Goal: Task Accomplishment & Management: Use online tool/utility

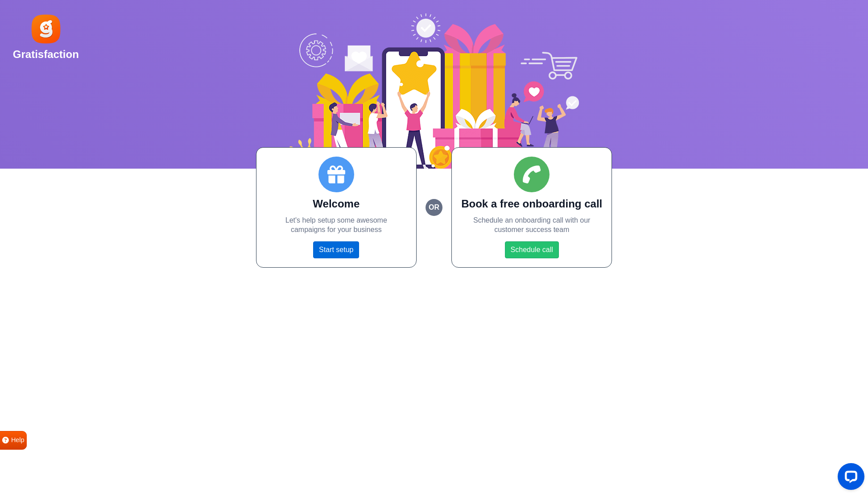
click at [349, 254] on link "Start setup" at bounding box center [336, 249] width 46 height 17
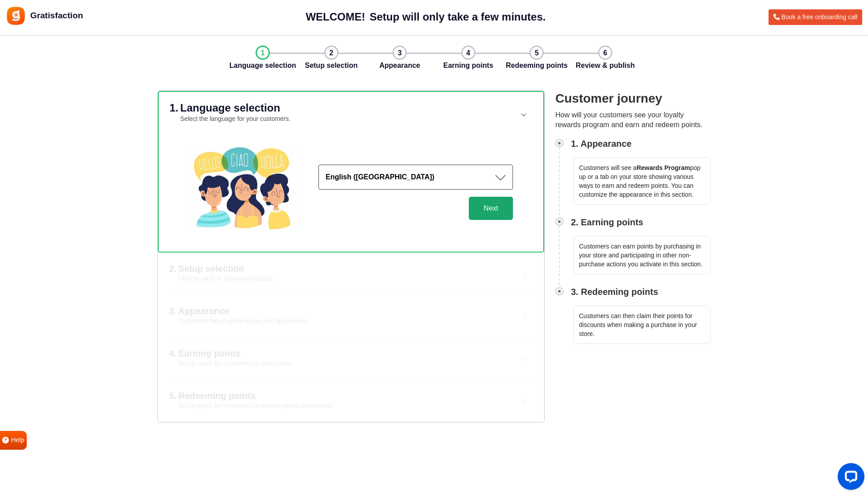
click at [487, 212] on button "Next" at bounding box center [491, 208] width 44 height 23
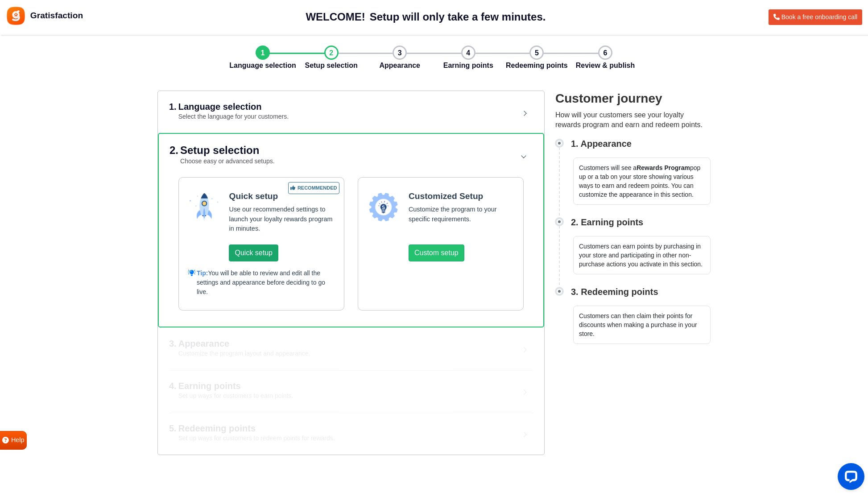
click at [270, 252] on button "Quick setup" at bounding box center [253, 253] width 49 height 17
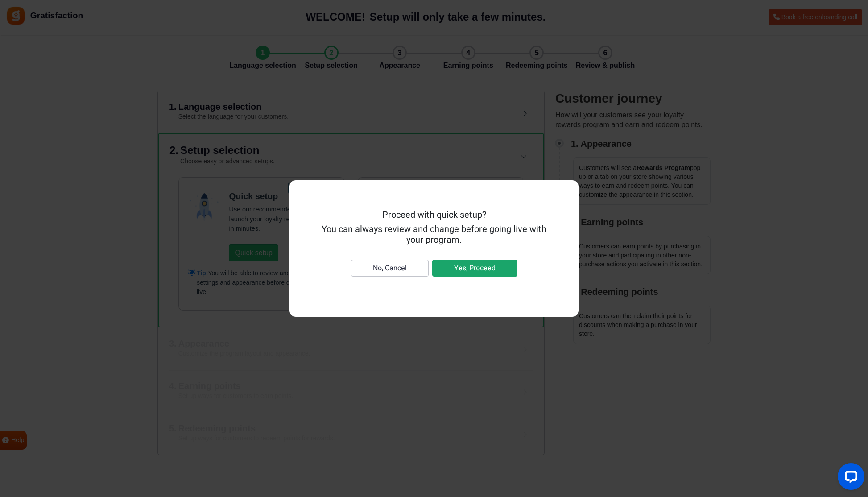
click at [499, 271] on button "Yes, Proceed" at bounding box center [474, 268] width 85 height 17
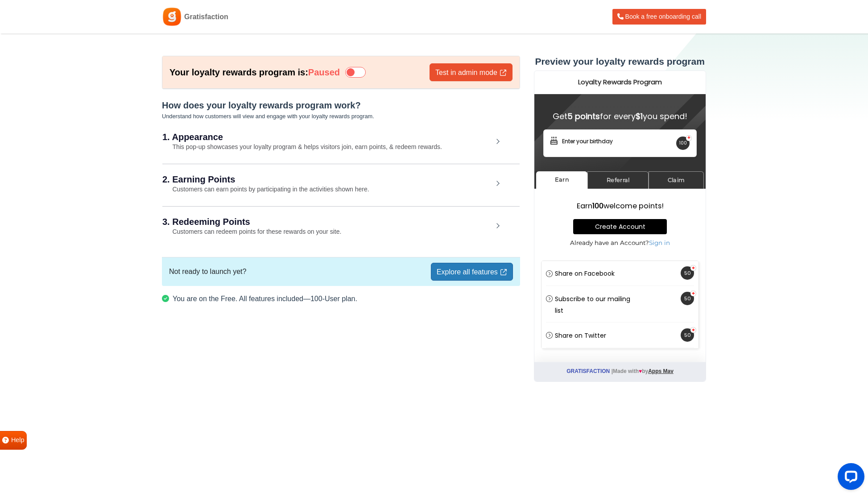
click at [499, 142] on div "1. Appearance This pop-up showcases your loyalty program & helps visitors join,…" at bounding box center [340, 142] width 357 height 41
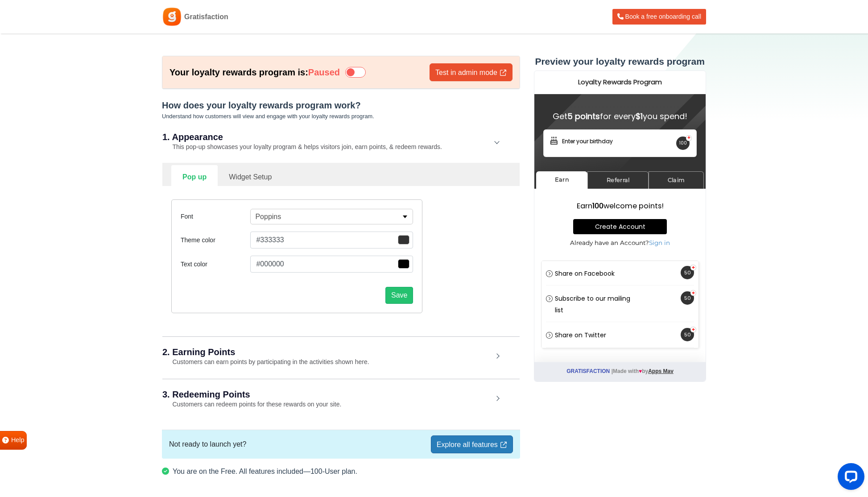
click at [229, 177] on link "Widget Setup" at bounding box center [250, 176] width 65 height 22
select select "right"
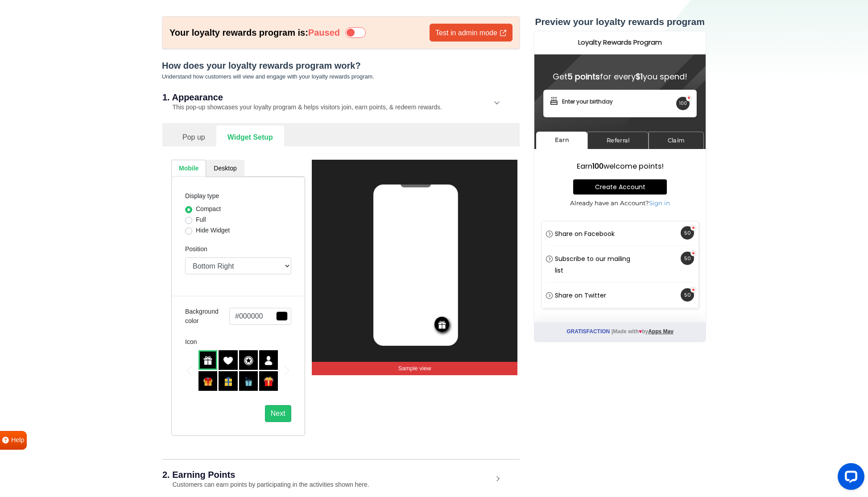
scroll to position [65, 0]
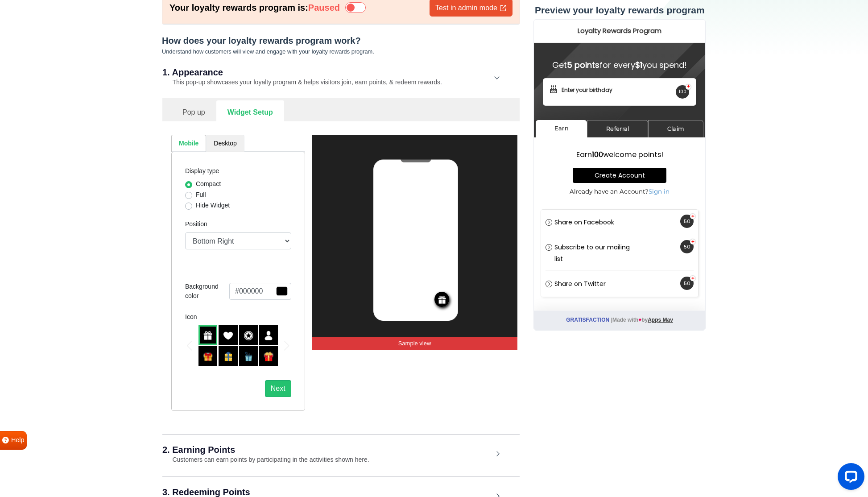
click at [215, 148] on link "Desktop" at bounding box center [225, 143] width 38 height 17
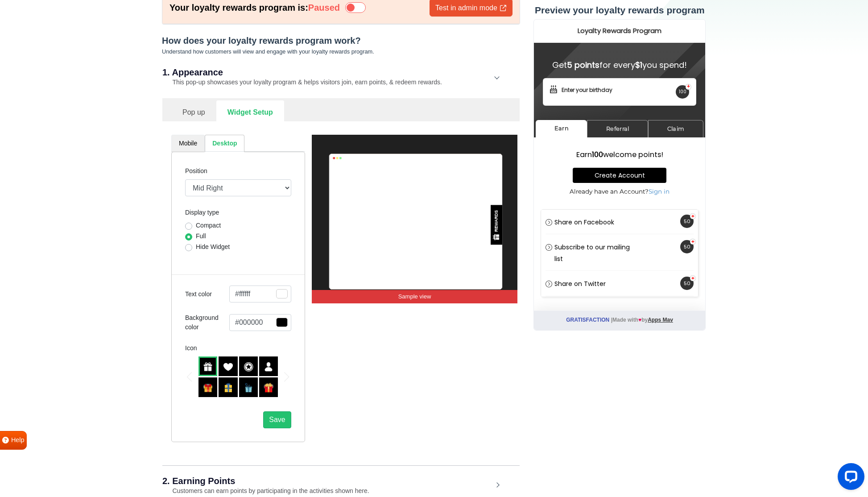
click at [194, 147] on link "Mobile" at bounding box center [187, 143] width 33 height 17
select select "right"
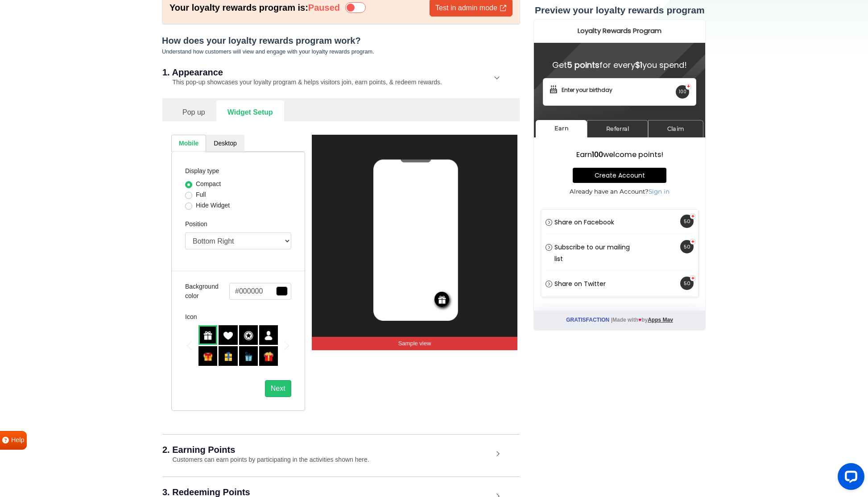
click at [196, 197] on label "Full" at bounding box center [201, 194] width 10 height 9
click at [187, 197] on input "Full" at bounding box center [188, 194] width 7 height 9
radio input "true"
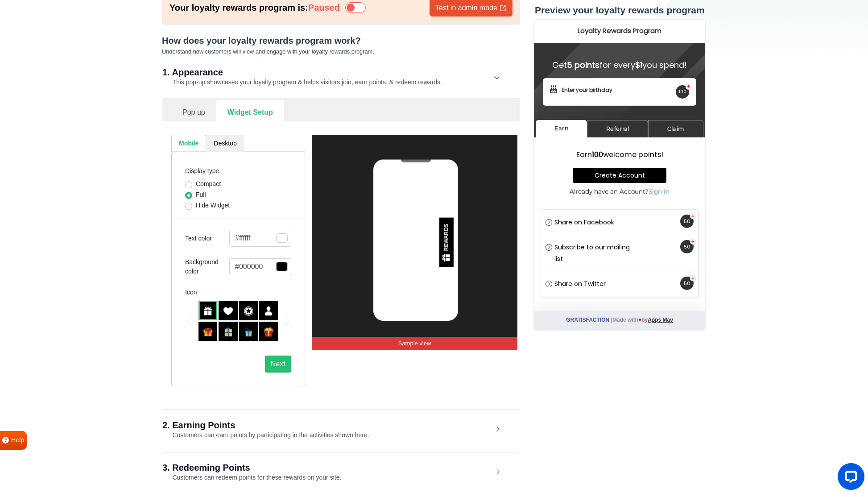
click at [196, 205] on label "Hide Widget" at bounding box center [213, 205] width 34 height 9
click at [187, 205] on input "Hide Widget" at bounding box center [188, 205] width 7 height 9
radio input "true"
click at [196, 184] on label "Compact" at bounding box center [208, 183] width 25 height 9
click at [191, 184] on input "Compact" at bounding box center [188, 183] width 7 height 9
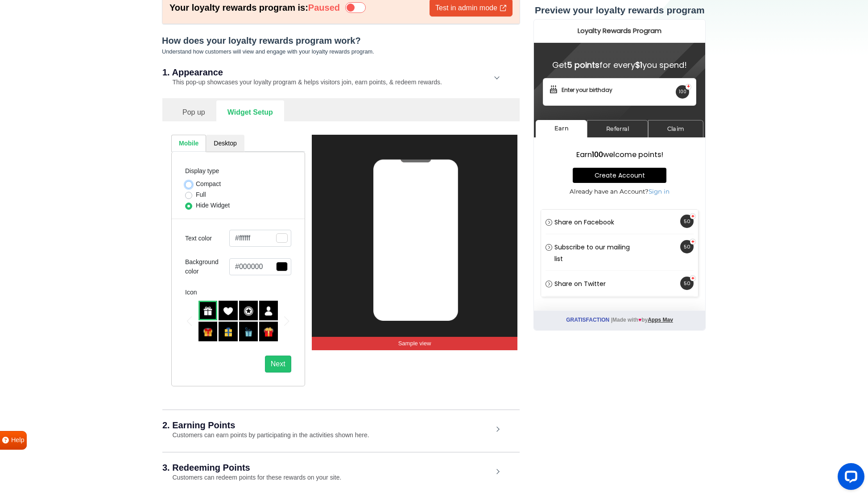
radio input "true"
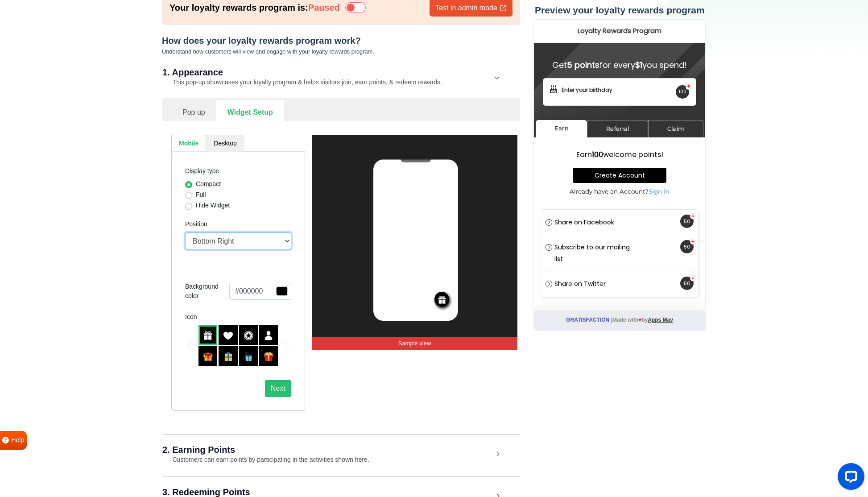
click at [246, 243] on select "Top Right Top Left Top Center Bottom Right Bottom Left Bottom Center" at bounding box center [238, 241] width 106 height 17
select select "left"
click at [185, 233] on select "Top Right Top Left Top Center Bottom Right Bottom Left Bottom Center" at bounding box center [238, 241] width 106 height 17
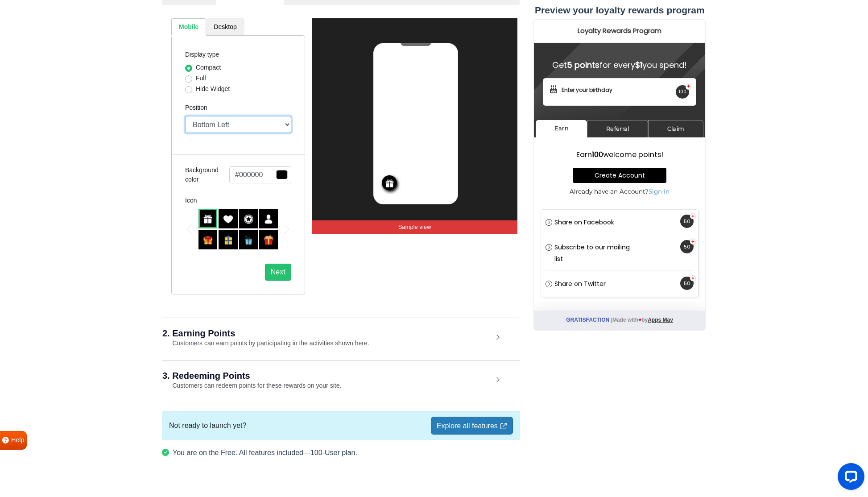
scroll to position [195, 0]
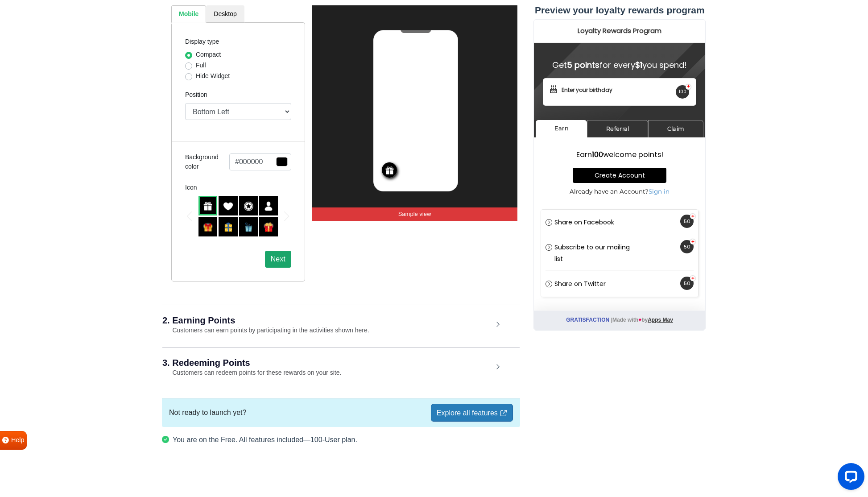
click at [268, 257] on button "Next" at bounding box center [278, 259] width 26 height 17
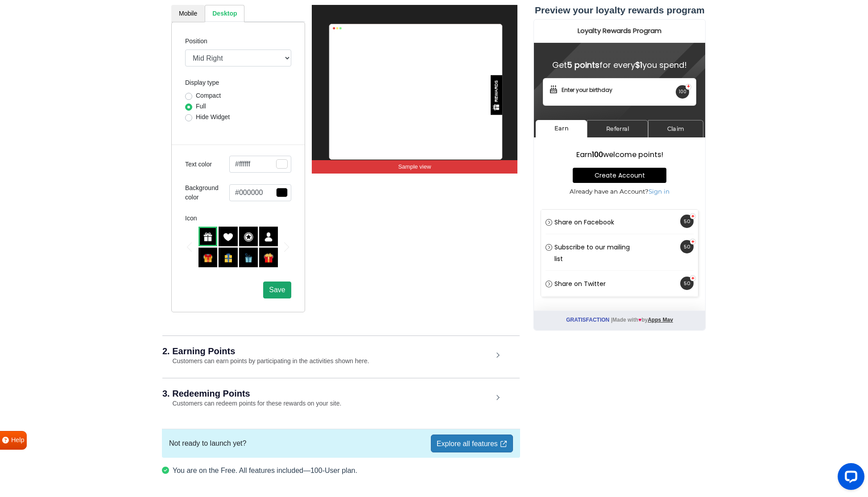
click at [285, 294] on span "Save" at bounding box center [277, 290] width 16 height 8
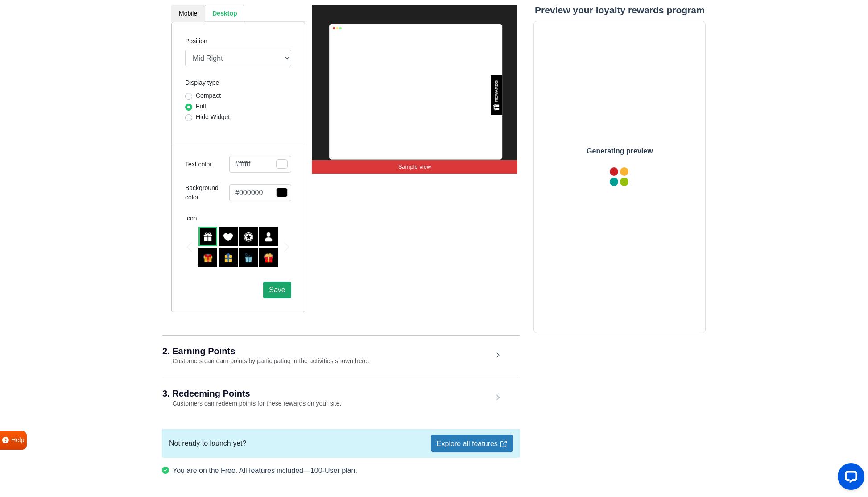
scroll to position [0, 0]
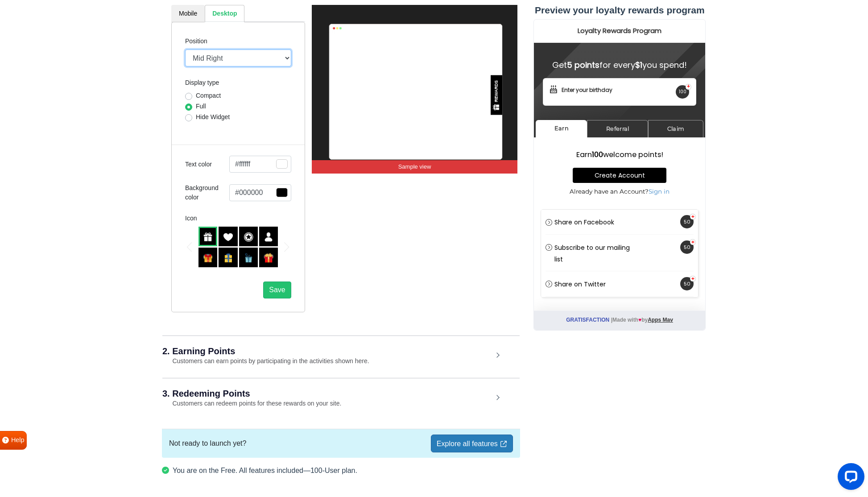
click at [224, 53] on select "Mid Right Mid Left Top Bar Top Left Top Right Top Center Bottom Bar Bottom Left…" at bounding box center [238, 58] width 106 height 17
select select "left-side-drawer"
click at [185, 50] on select "Mid Right Mid Left Top Bar Top Left Top Right Top Center Bottom Bar Bottom Left…" at bounding box center [238, 58] width 106 height 17
click at [270, 288] on span "Save" at bounding box center [277, 290] width 16 height 8
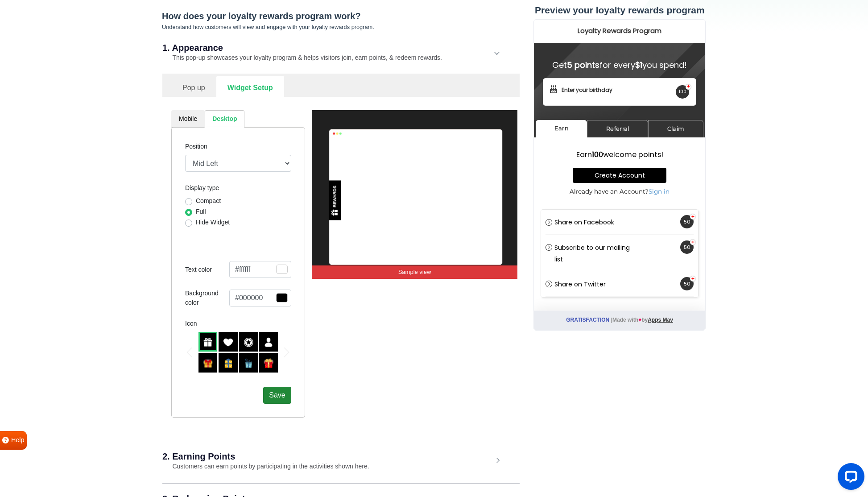
scroll to position [77, 0]
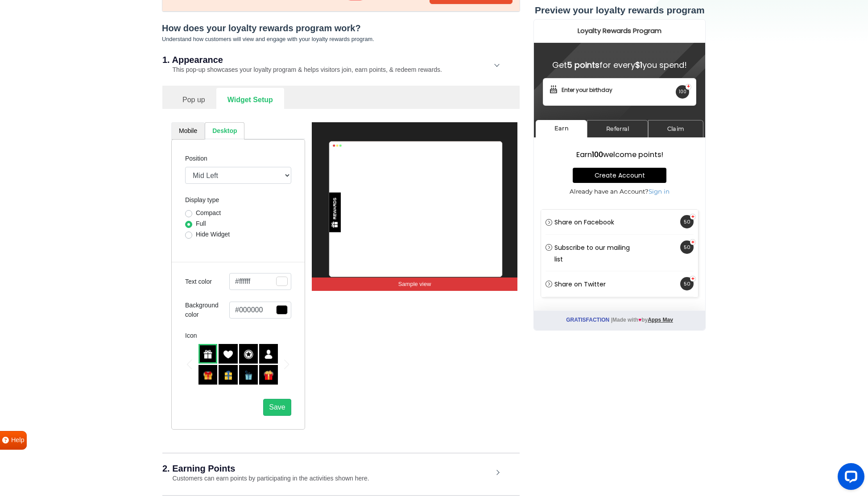
click at [181, 124] on link "Mobile" at bounding box center [187, 130] width 33 height 17
select select "left"
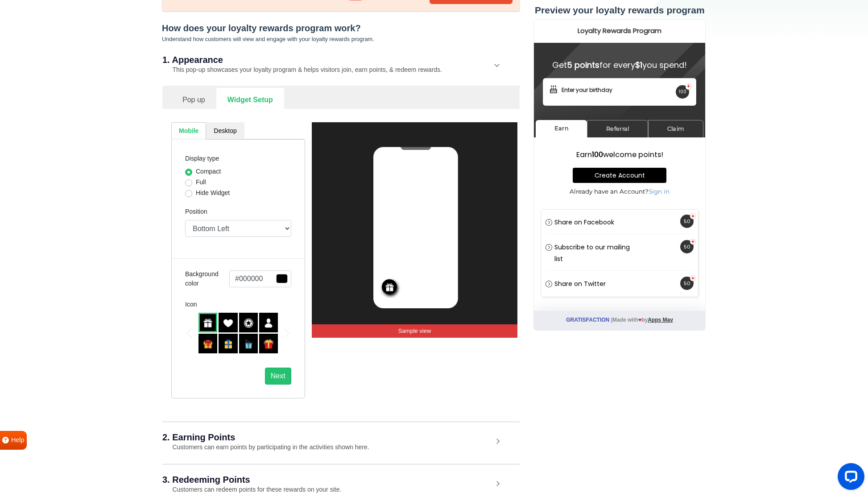
click at [195, 96] on link "Pop up" at bounding box center [193, 99] width 45 height 22
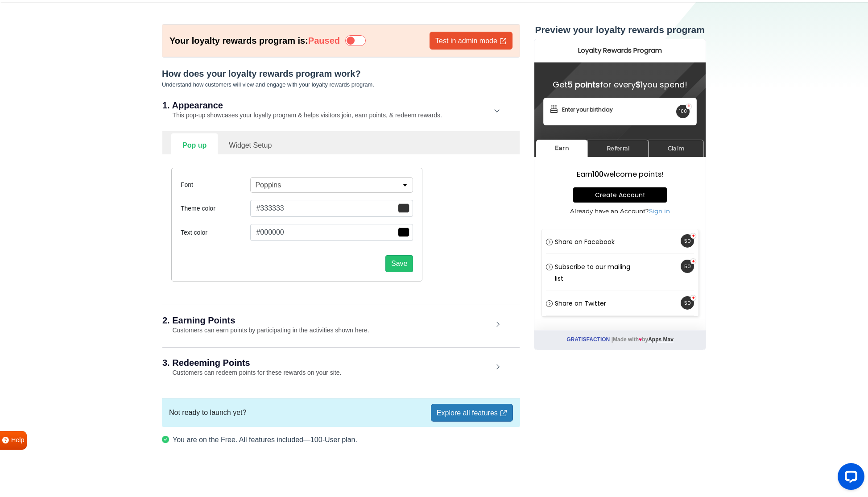
click at [347, 329] on small "Customers can earn points by participating in the activities shown here." at bounding box center [265, 330] width 207 height 7
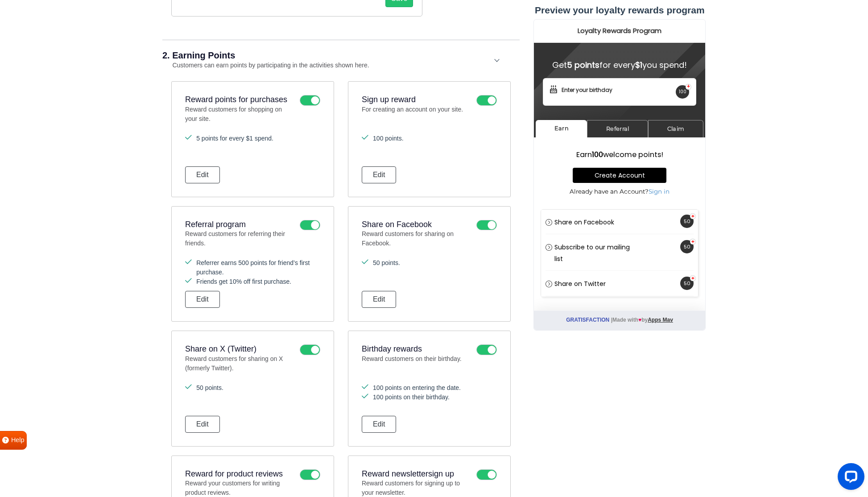
scroll to position [305, 0]
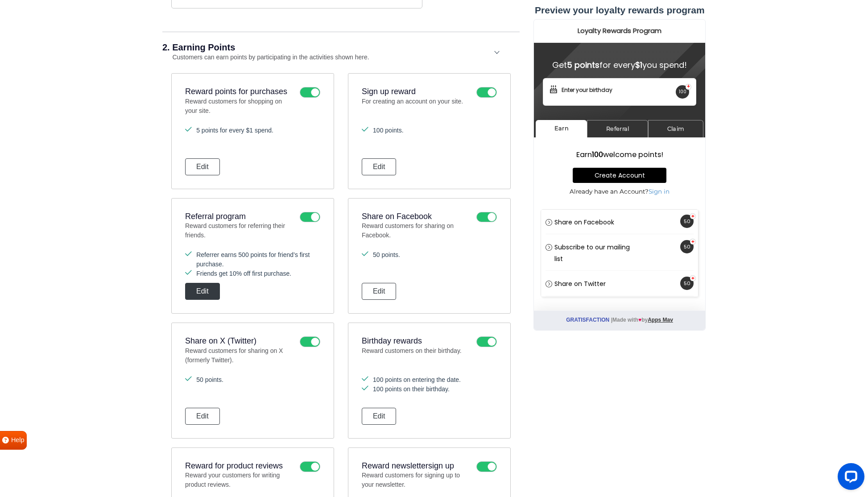
click at [212, 286] on button "Edit" at bounding box center [202, 291] width 35 height 17
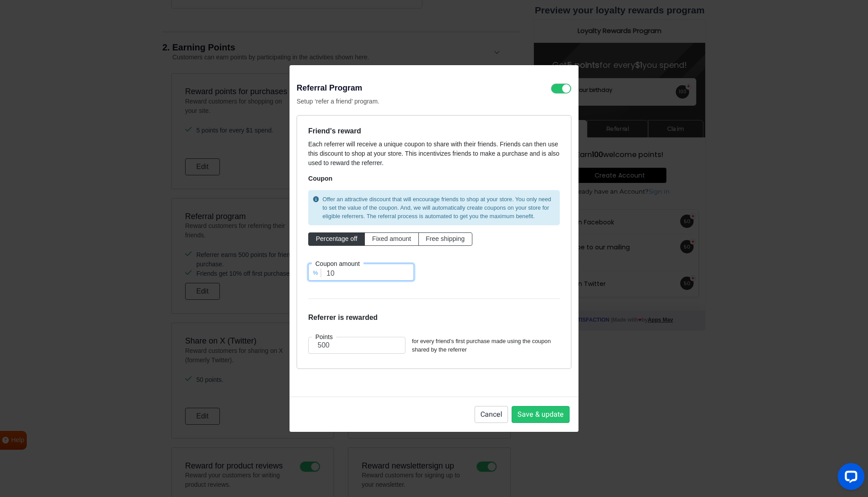
drag, startPoint x: 341, startPoint y: 271, endPoint x: 327, endPoint y: 274, distance: 14.0
click at [327, 274] on input "10" at bounding box center [361, 272] width 106 height 17
type input "5"
click at [403, 237] on span "Fixed amount" at bounding box center [391, 238] width 39 height 7
click at [378, 237] on input "Fixed amount" at bounding box center [375, 237] width 6 height 6
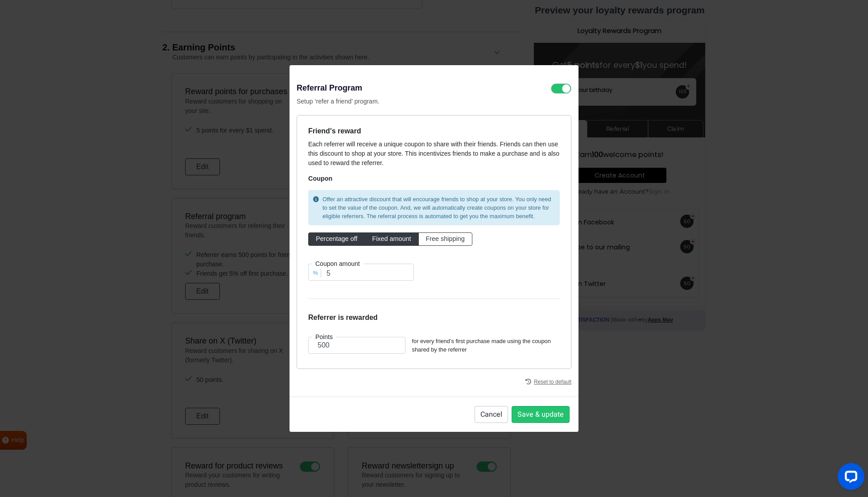
radio input "true"
click at [452, 241] on span "Free shipping" at bounding box center [445, 238] width 39 height 7
click at [432, 240] on input "Free shipping" at bounding box center [429, 237] width 6 height 6
radio input "true"
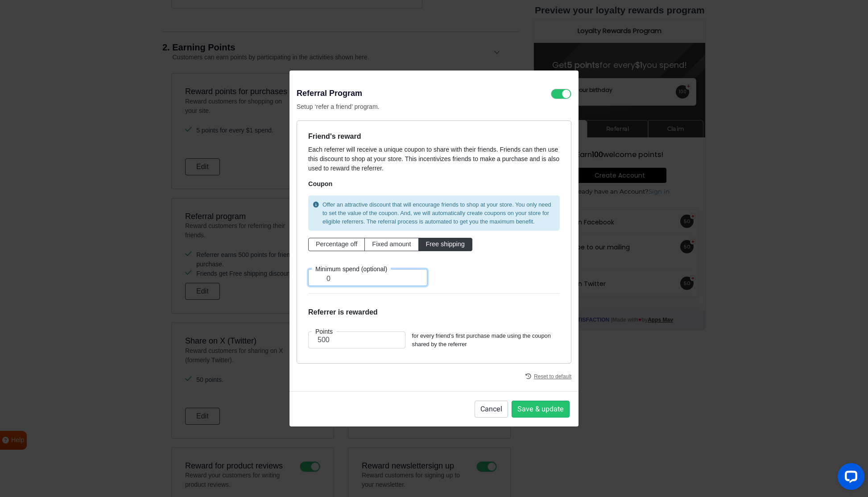
click at [409, 278] on input "0" at bounding box center [367, 277] width 119 height 17
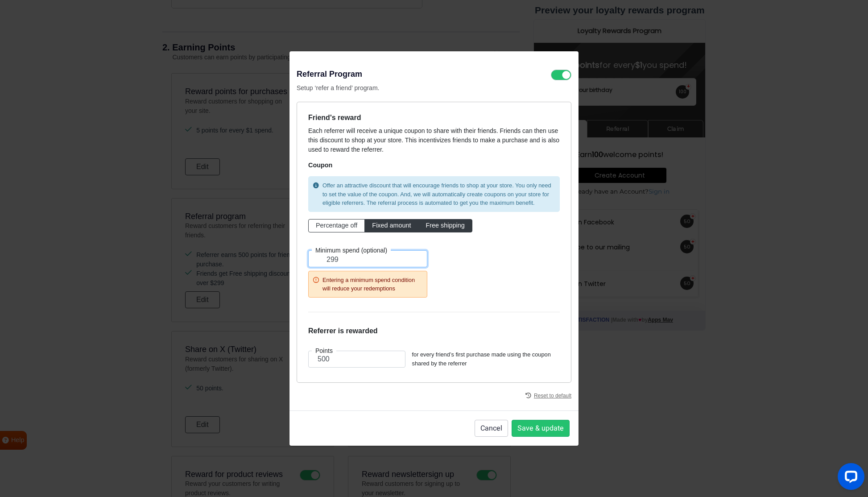
type input "299"
click at [387, 224] on span "Fixed amount" at bounding box center [391, 225] width 39 height 7
click at [378, 224] on input "Fixed amount" at bounding box center [375, 224] width 6 height 6
radio input "true"
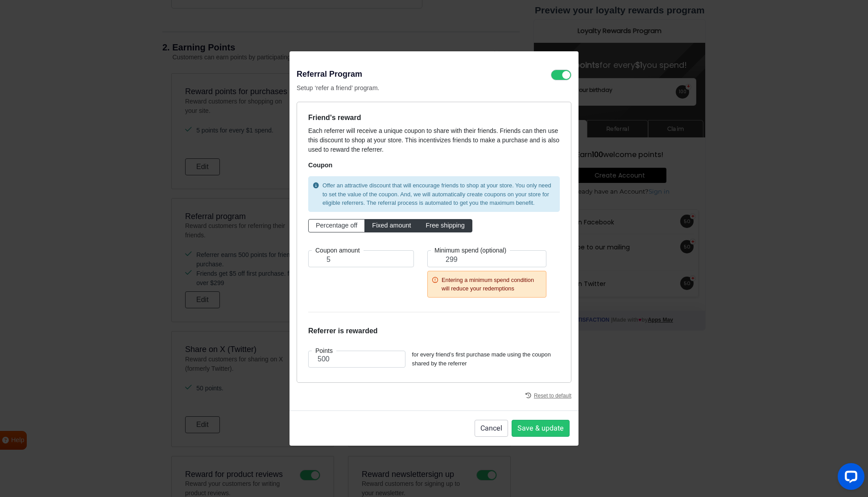
click at [452, 229] on span "Free shipping" at bounding box center [445, 225] width 39 height 7
click at [432, 227] on input "Free shipping" at bounding box center [429, 224] width 6 height 6
radio input "true"
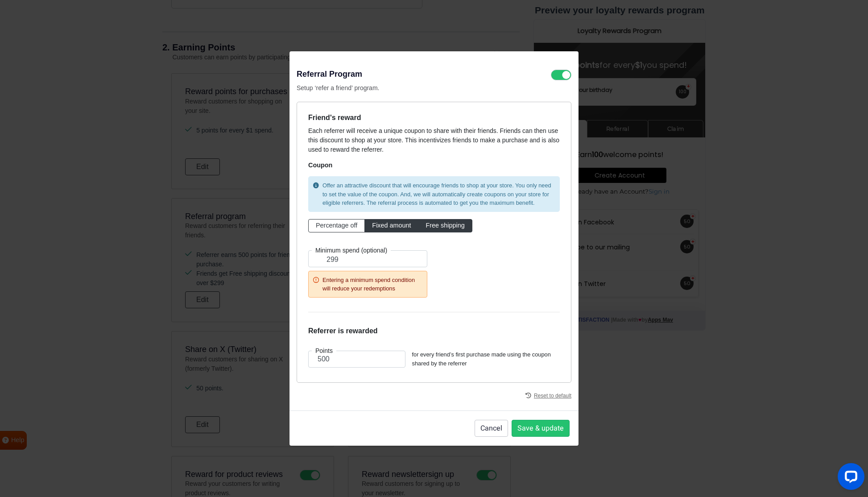
click at [398, 224] on span "Fixed amount" at bounding box center [391, 225] width 39 height 7
click at [378, 224] on input "Fixed amount" at bounding box center [375, 224] width 6 height 6
radio input "true"
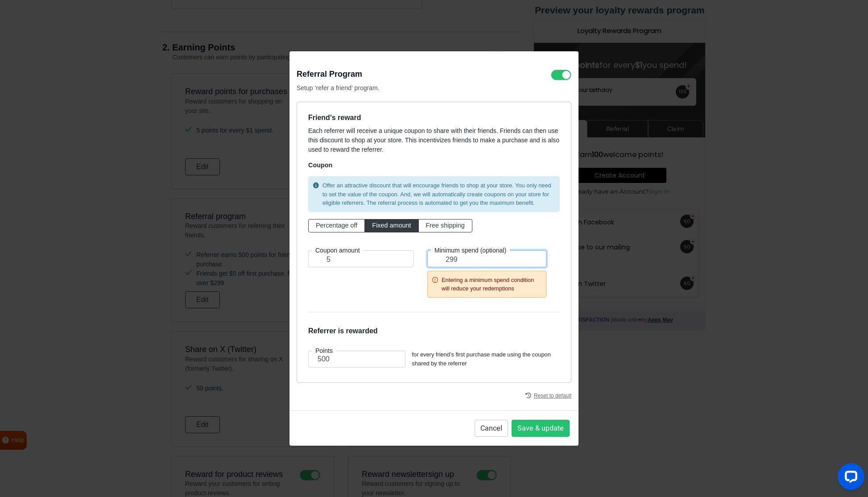
drag, startPoint x: 456, startPoint y: 259, endPoint x: 440, endPoint y: 259, distance: 16.1
click at [440, 258] on input "299" at bounding box center [487, 258] width 119 height 17
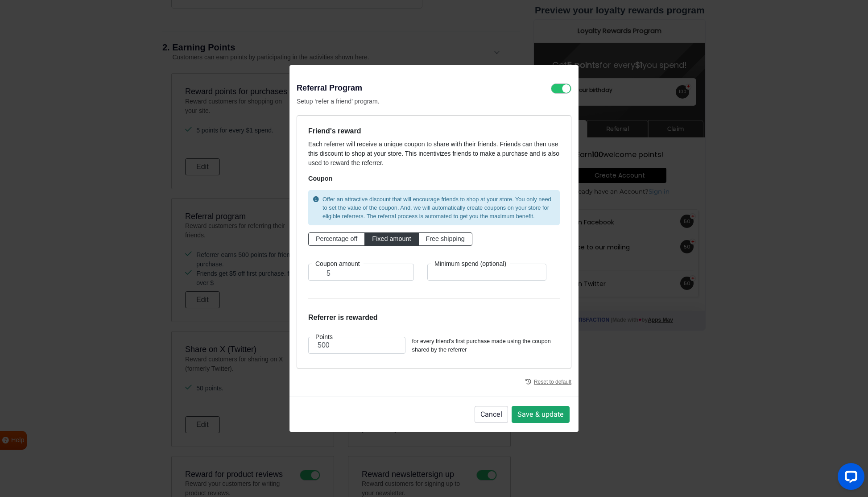
click at [532, 415] on button "Save & update" at bounding box center [541, 414] width 58 height 17
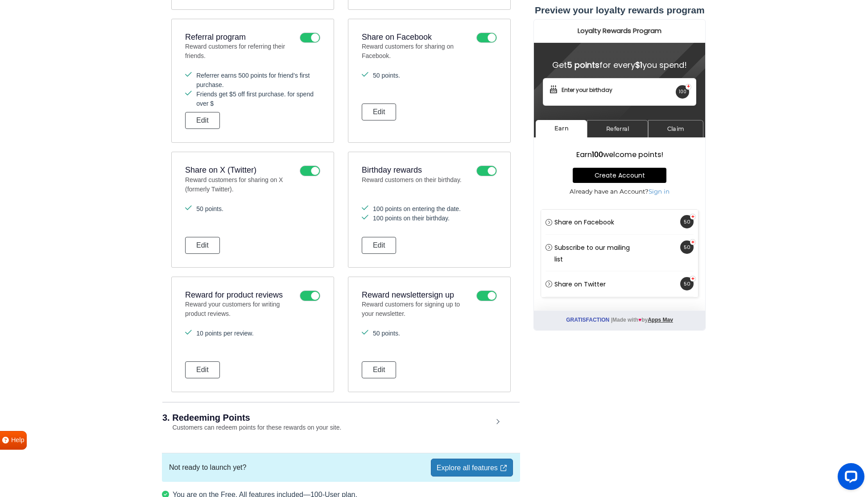
scroll to position [539, 0]
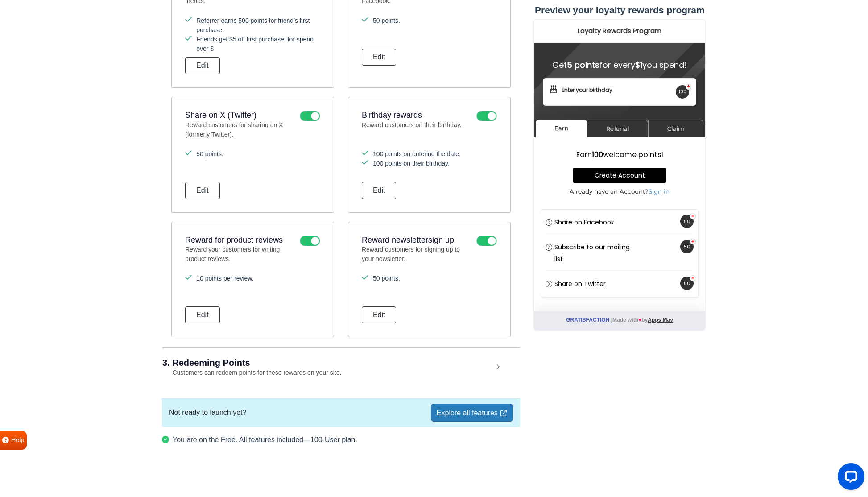
click at [423, 369] on div "3. Redeeming Points Customers can redeem points for these rewards on your site." at bounding box center [340, 368] width 357 height 42
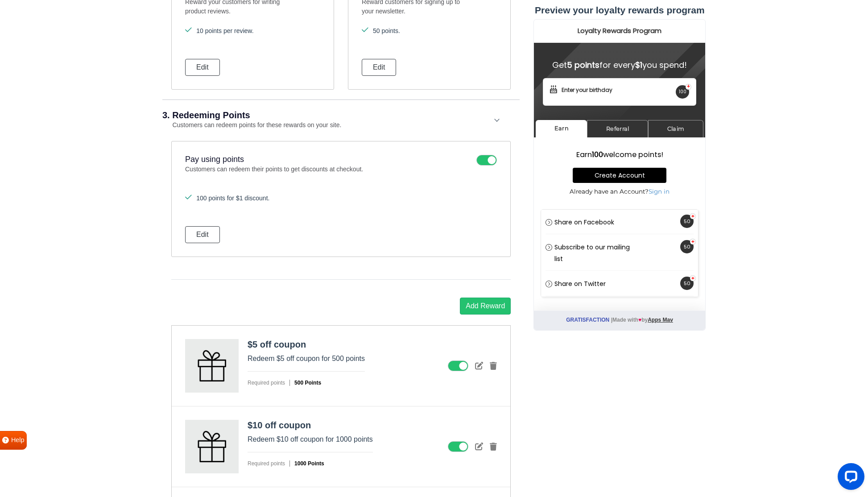
scroll to position [812, 0]
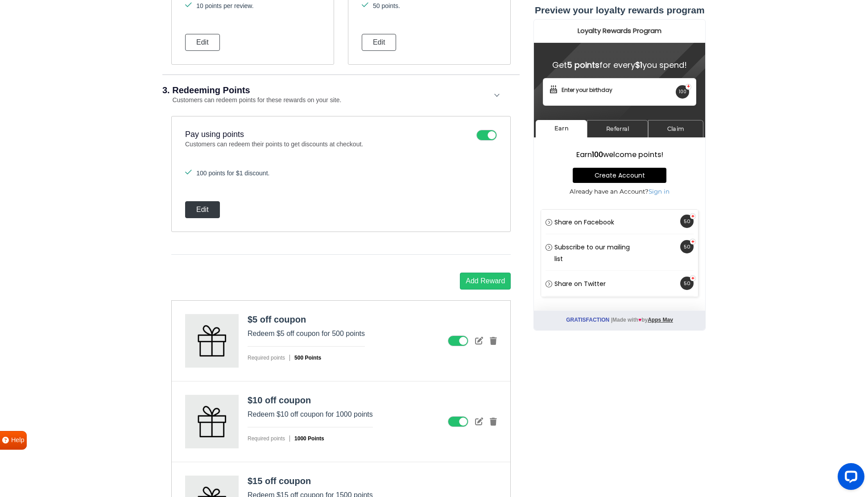
click at [215, 212] on button "Edit" at bounding box center [202, 209] width 35 height 17
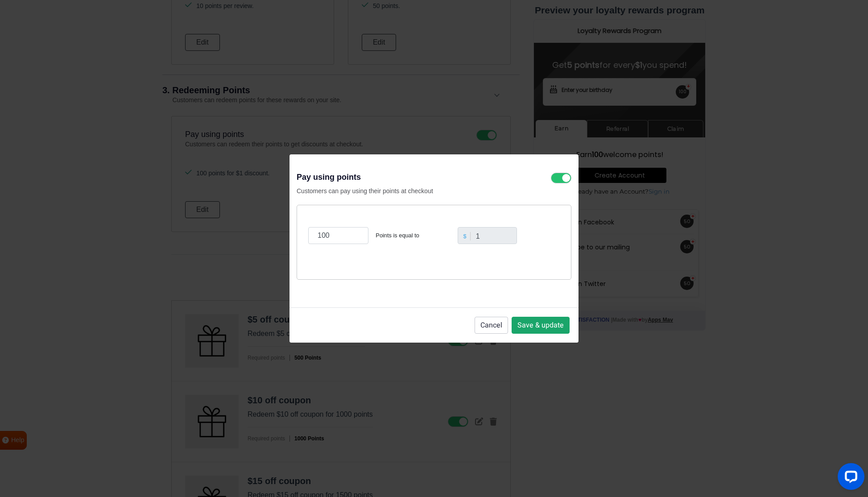
click at [532, 332] on button "Save & update" at bounding box center [541, 325] width 58 height 17
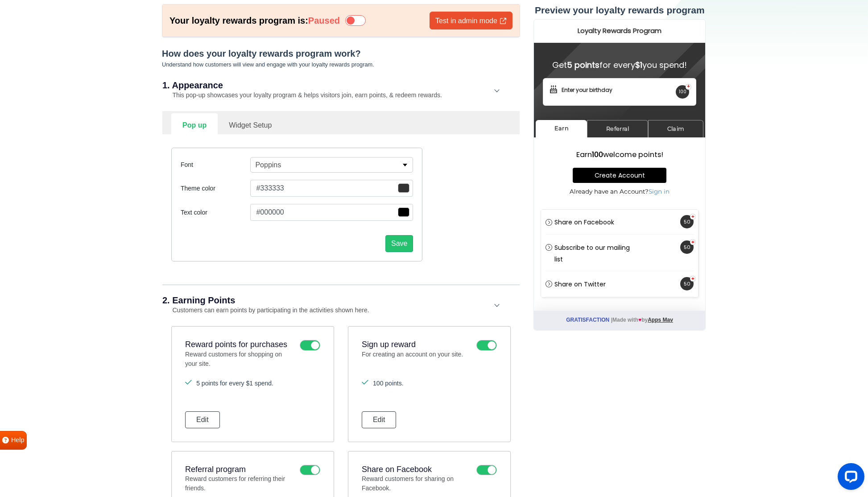
scroll to position [0, 0]
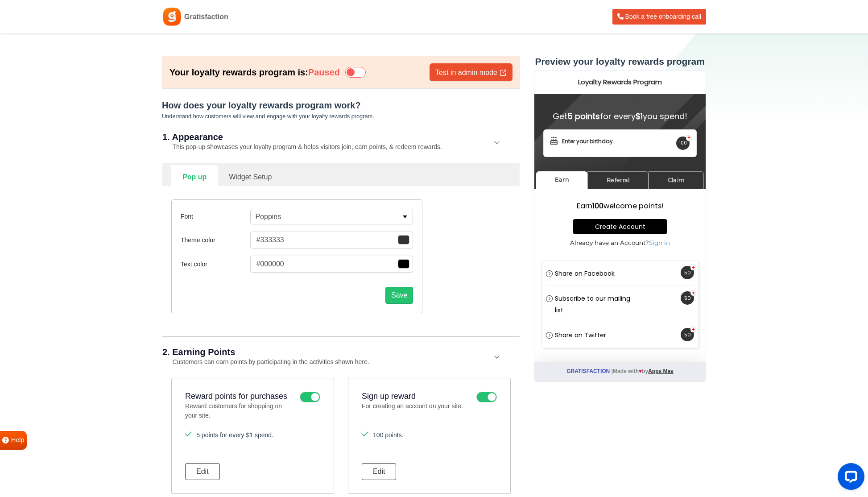
click at [354, 75] on icon at bounding box center [355, 72] width 21 height 11
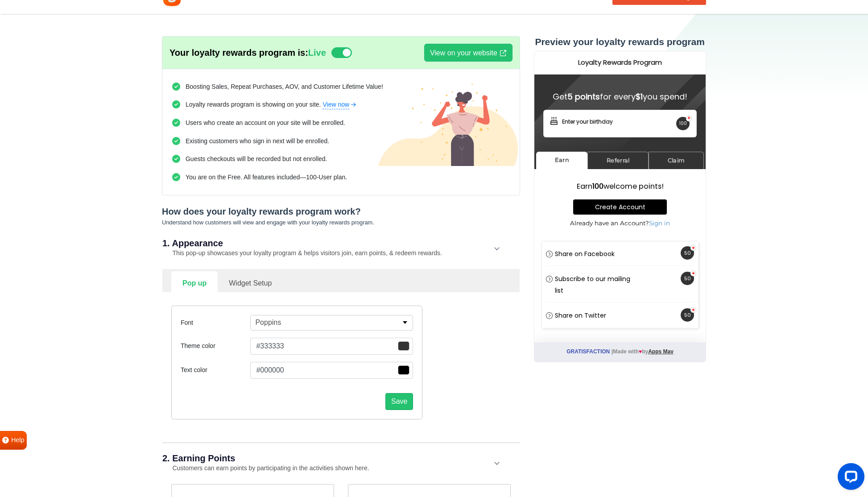
scroll to position [23, 0]
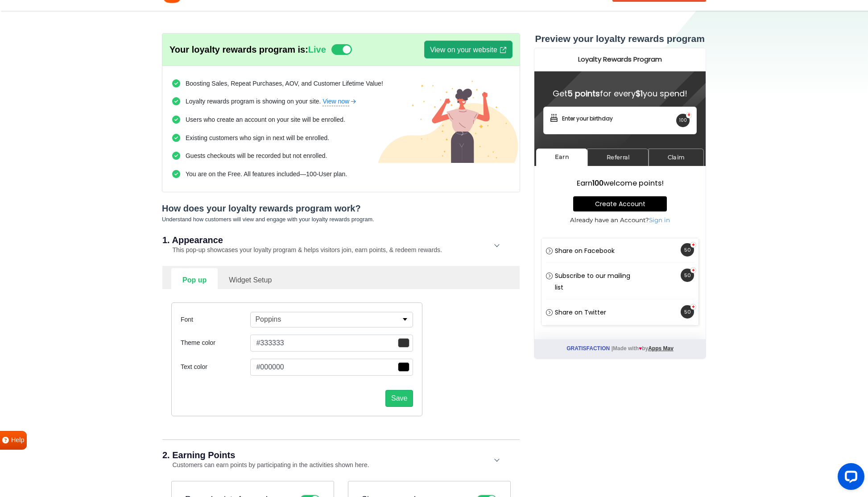
click at [442, 53] on link "View on your website" at bounding box center [468, 50] width 88 height 18
